Goal: Information Seeking & Learning: Learn about a topic

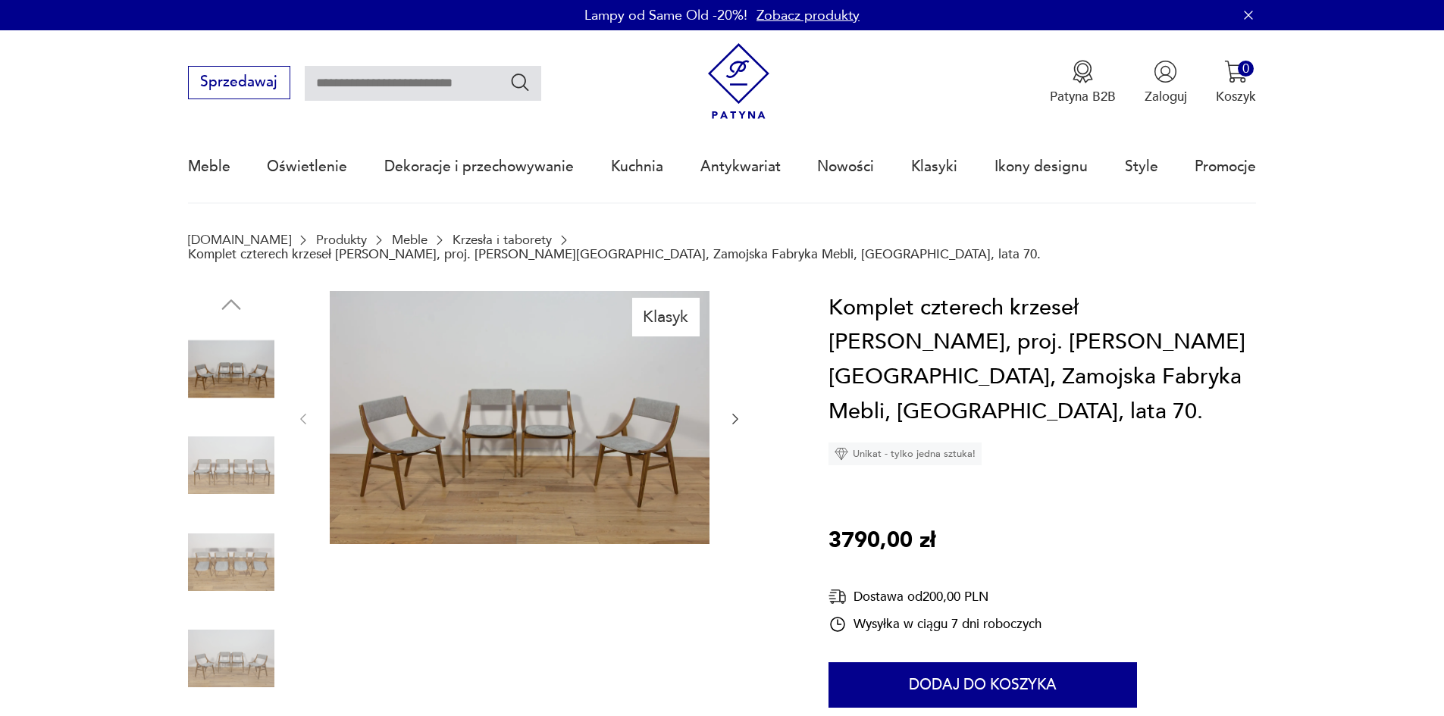
click at [221, 552] on img at bounding box center [231, 562] width 86 height 86
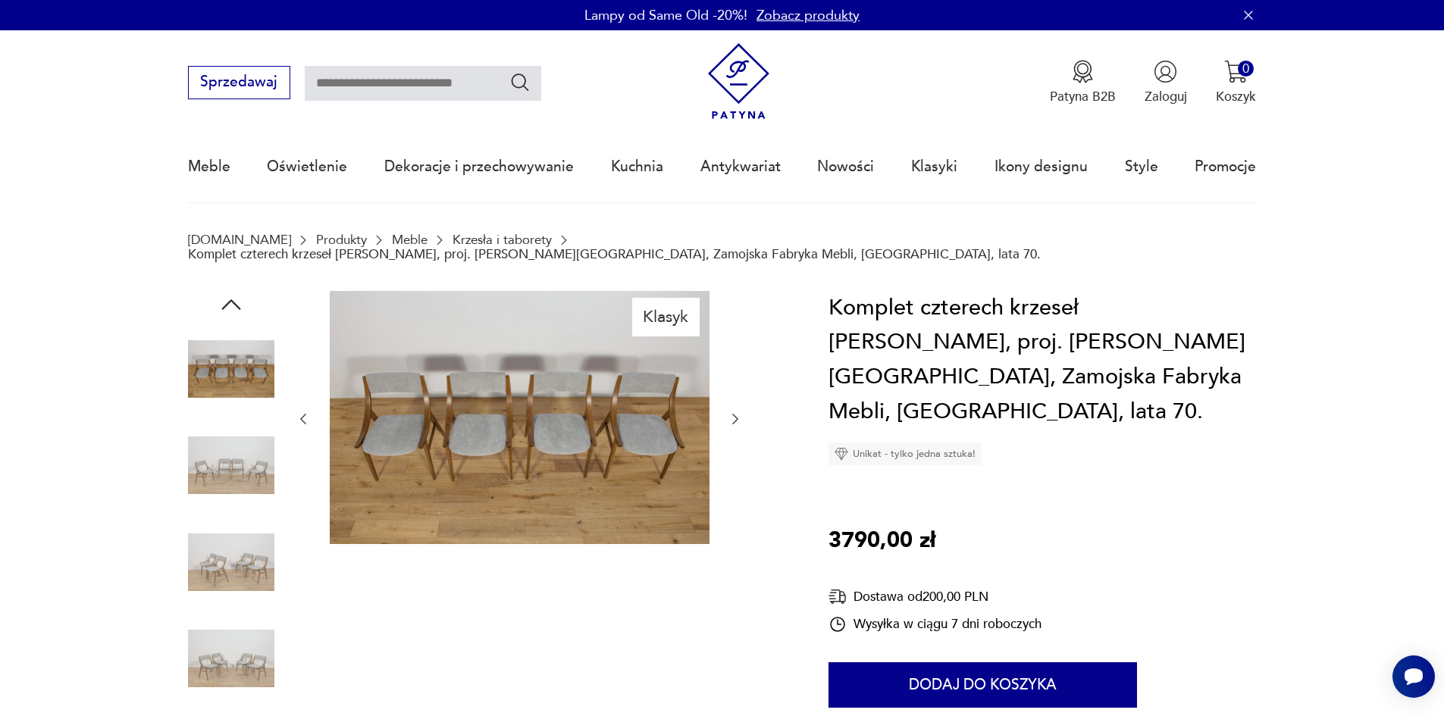
click at [243, 543] on img at bounding box center [231, 562] width 86 height 86
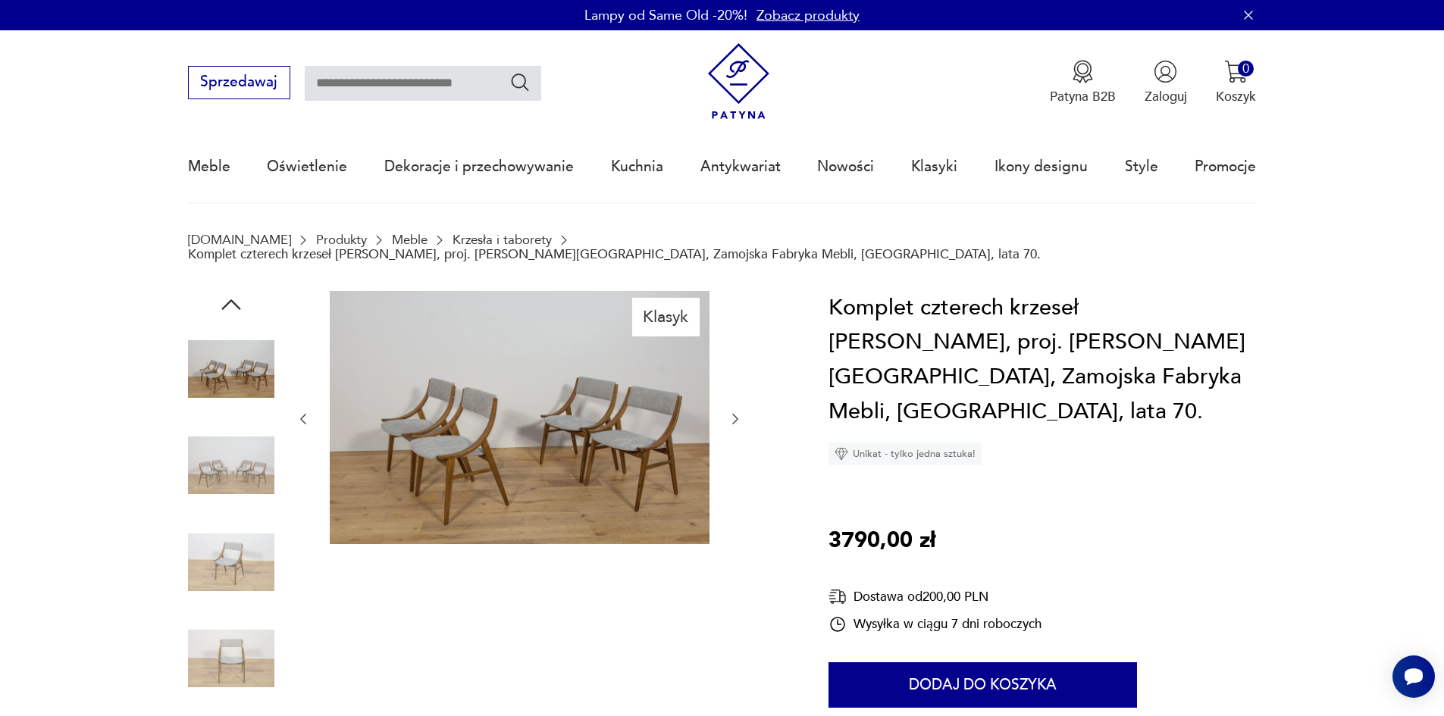
click at [232, 615] on img at bounding box center [231, 658] width 86 height 86
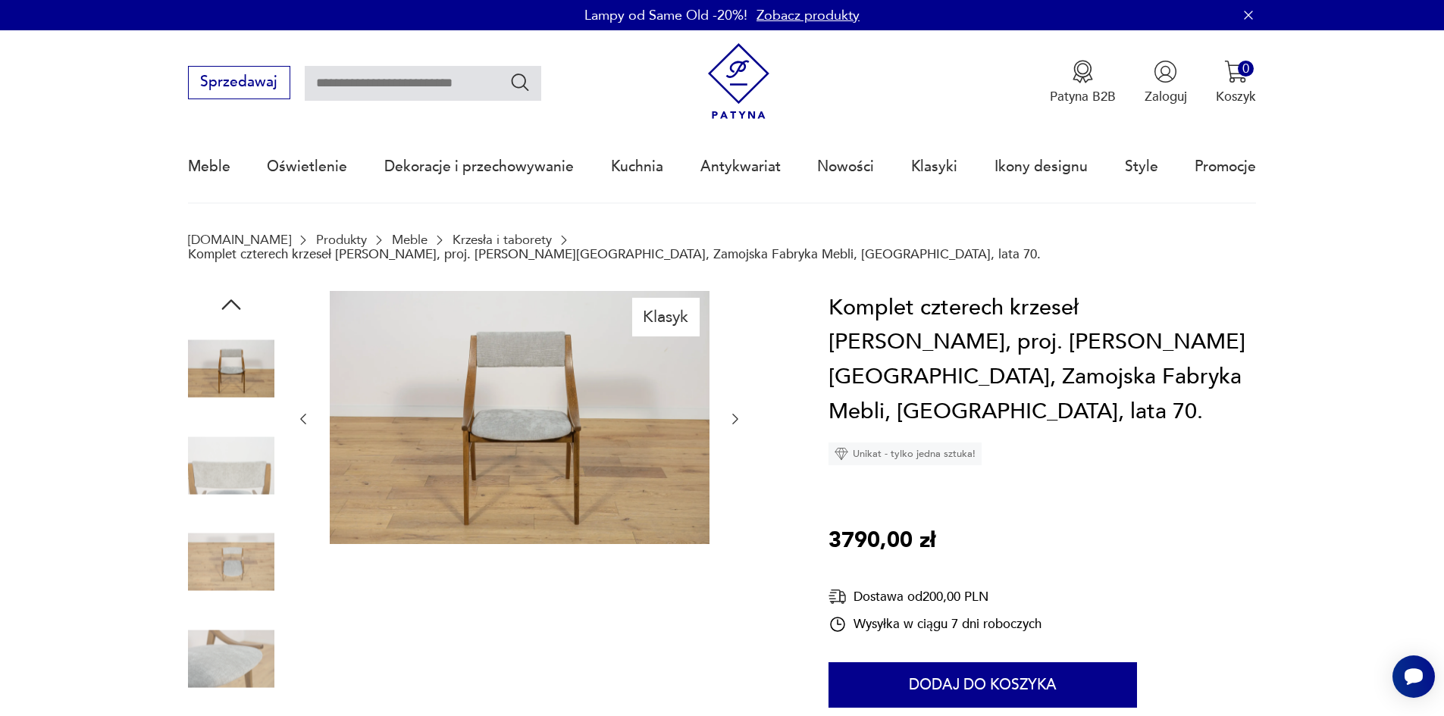
click at [737, 412] on icon "button" at bounding box center [735, 419] width 15 height 15
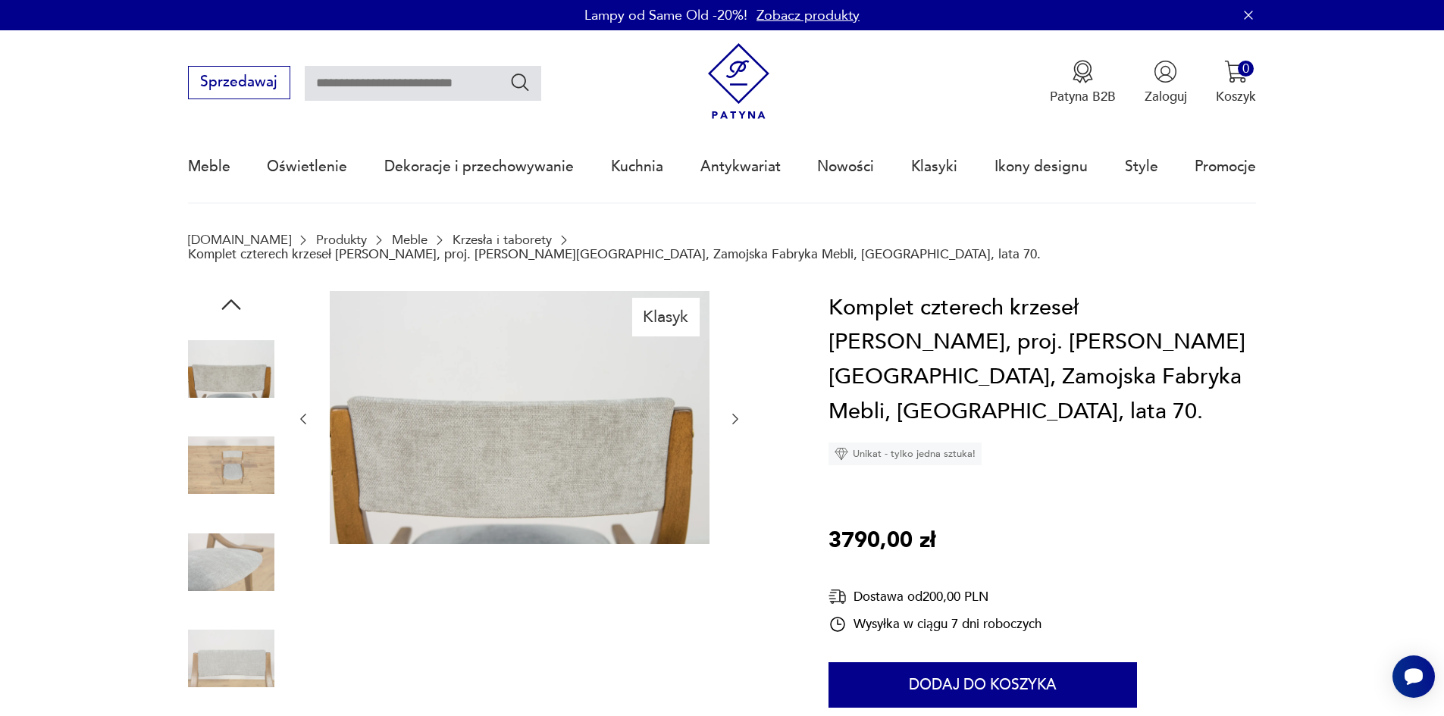
click at [737, 412] on icon "button" at bounding box center [735, 419] width 15 height 15
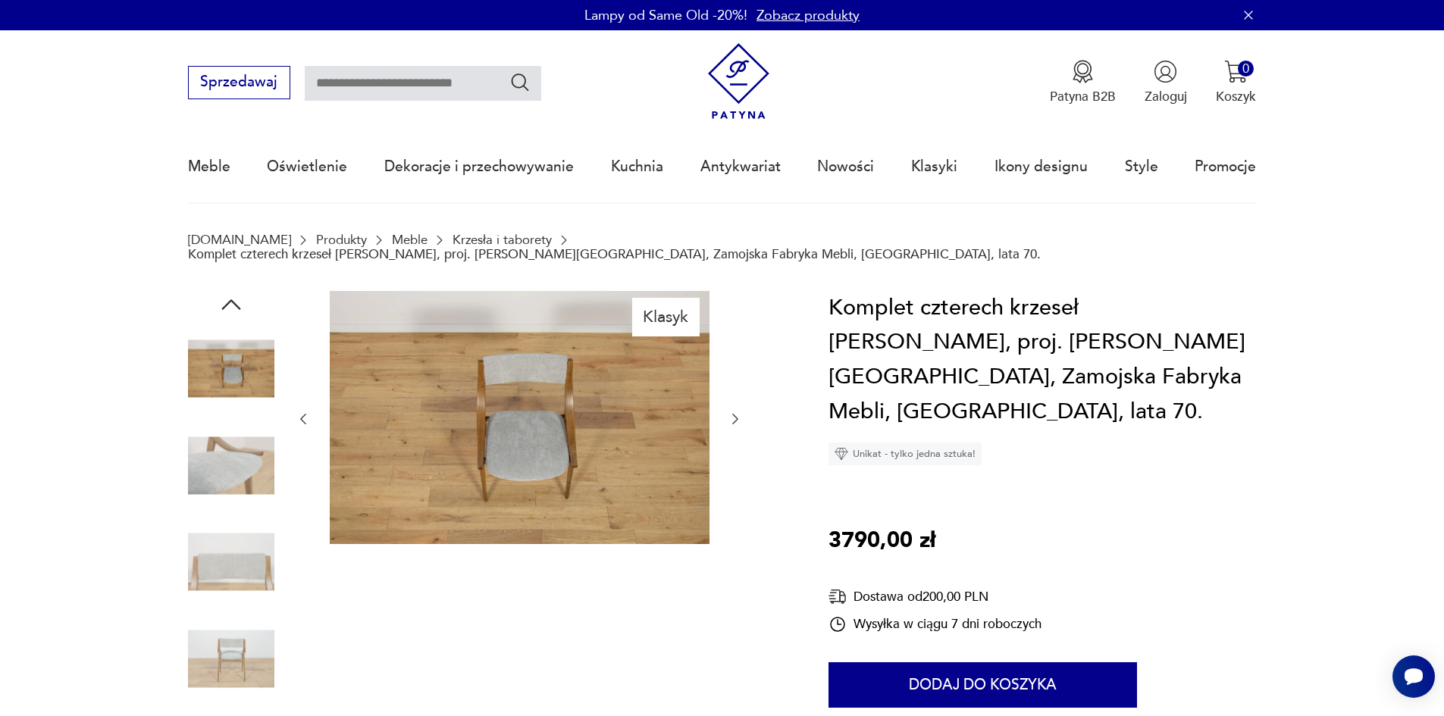
click at [737, 412] on icon "button" at bounding box center [735, 419] width 15 height 15
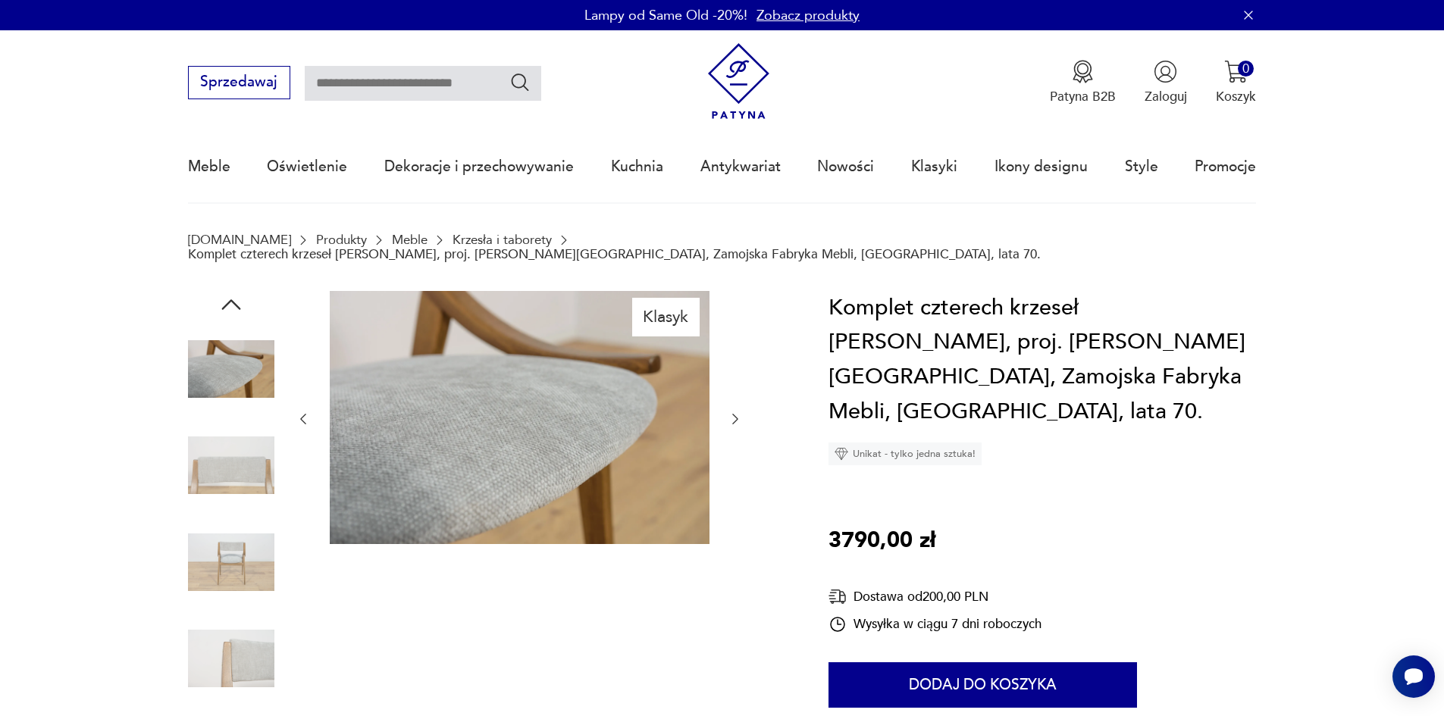
click at [737, 412] on icon "button" at bounding box center [735, 419] width 15 height 15
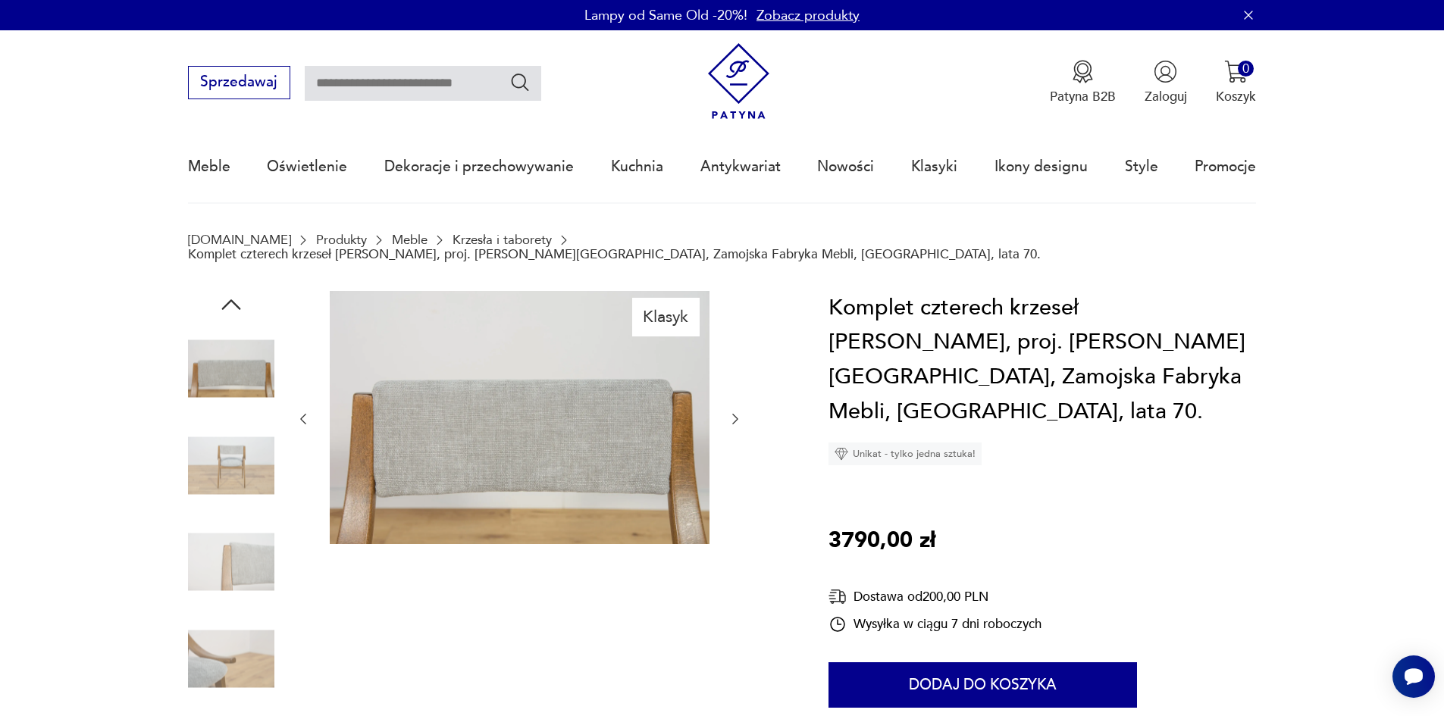
click at [737, 412] on icon "button" at bounding box center [735, 419] width 15 height 15
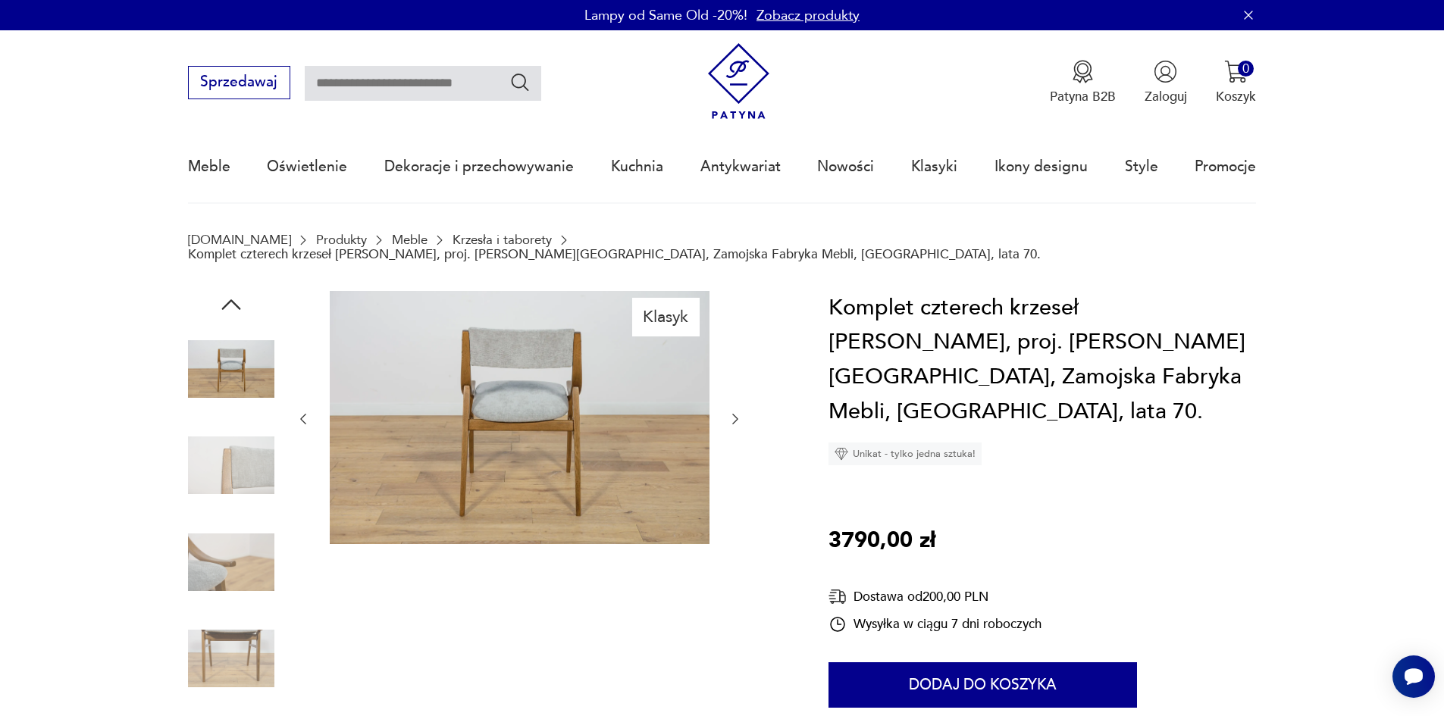
click at [737, 412] on icon "button" at bounding box center [735, 419] width 15 height 15
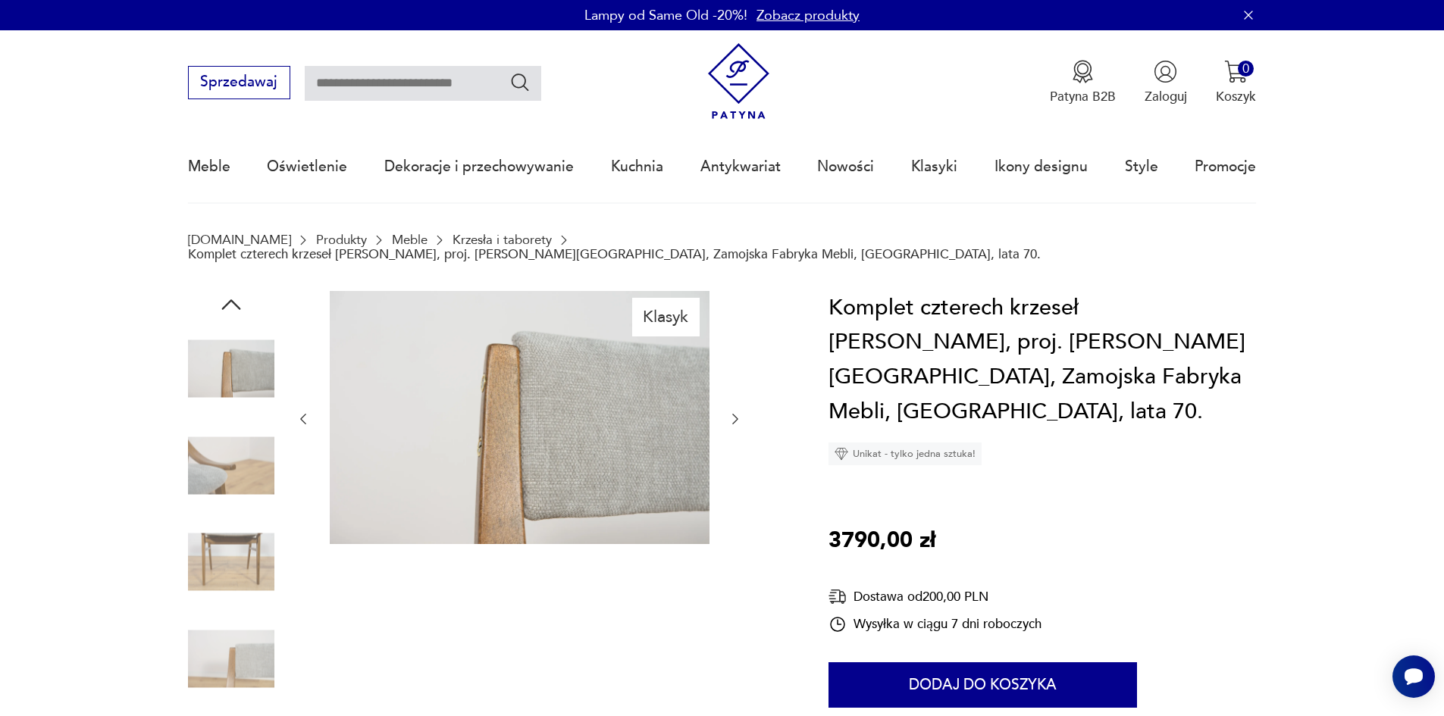
click at [737, 412] on icon "button" at bounding box center [735, 419] width 15 height 15
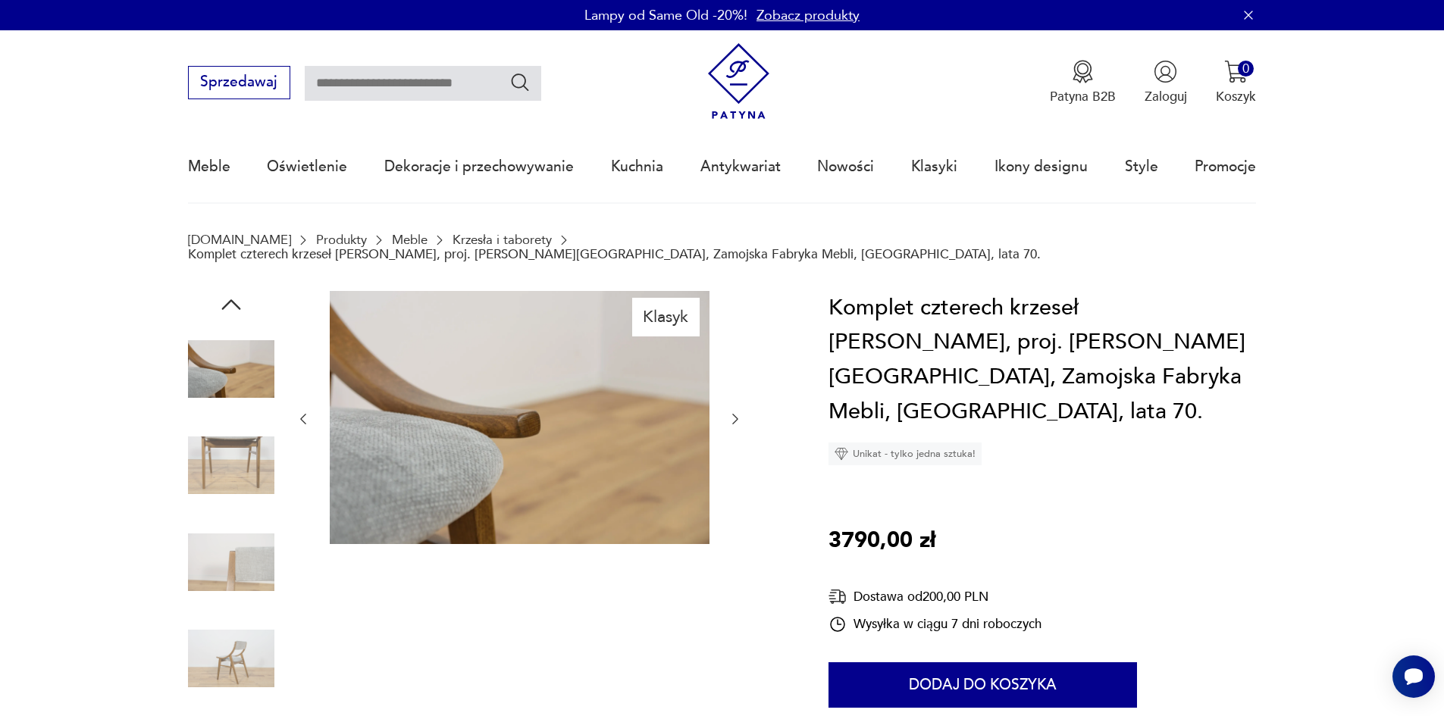
click at [737, 412] on icon "button" at bounding box center [735, 419] width 15 height 15
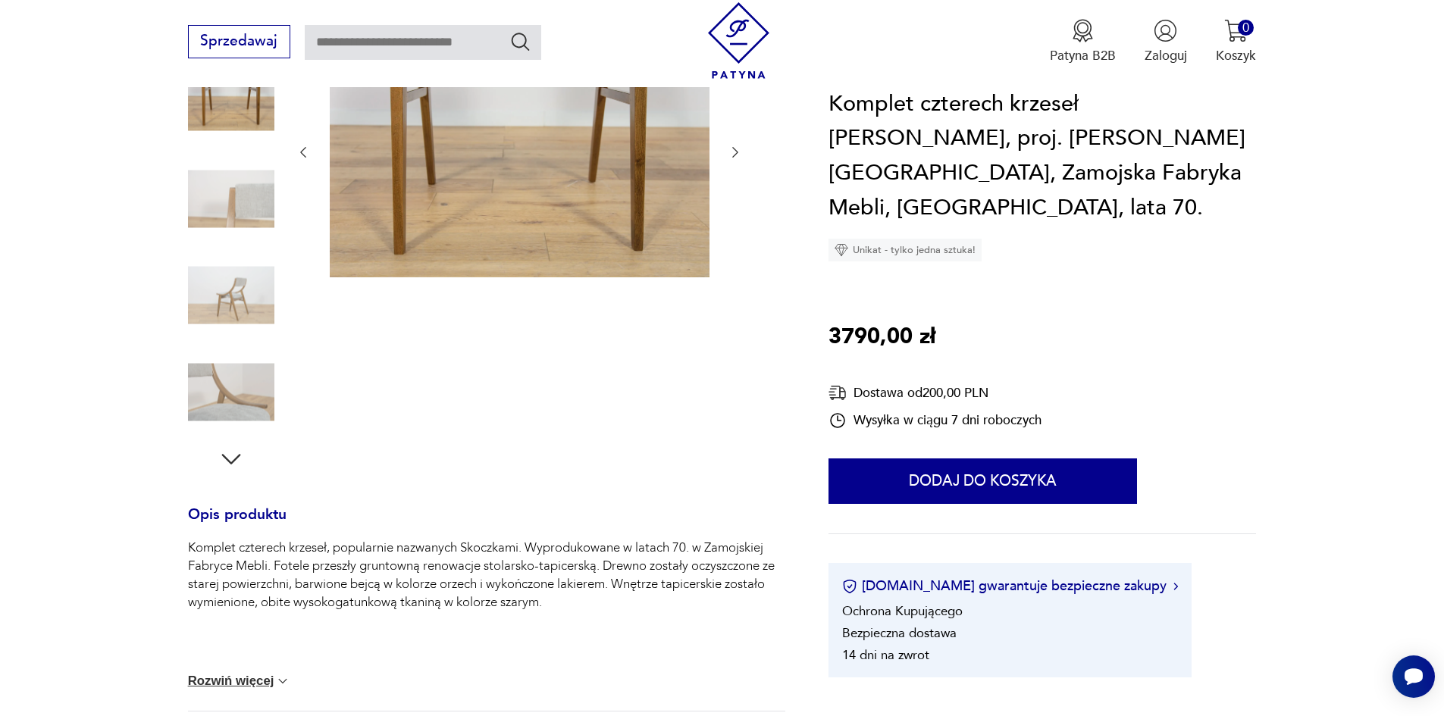
scroll to position [379, 0]
